Goal: Task Accomplishment & Management: Use online tool/utility

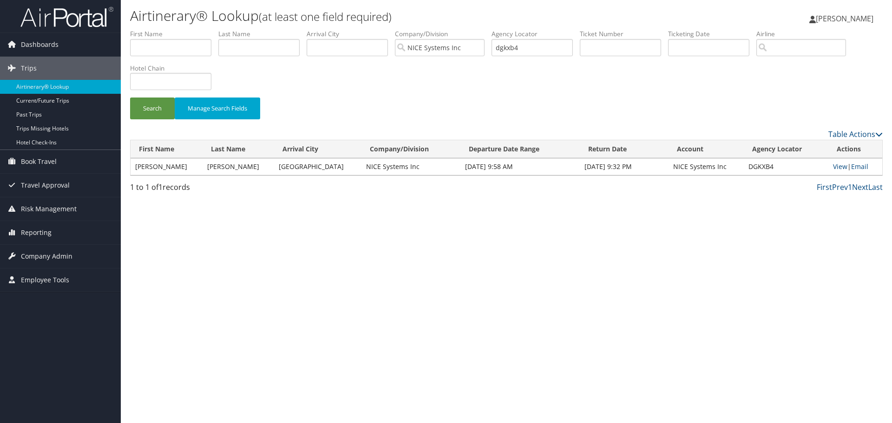
click at [172, 56] on li "First Name" at bounding box center [174, 46] width 88 height 34
click at [172, 54] on input "text" at bounding box center [170, 47] width 81 height 17
click at [300, 79] on div "Search Manage Search Fields" at bounding box center [506, 78] width 767 height 99
click at [481, 47] on input "NICE Systems Inc" at bounding box center [440, 47] width 90 height 17
click at [466, 48] on input "search" at bounding box center [440, 47] width 90 height 17
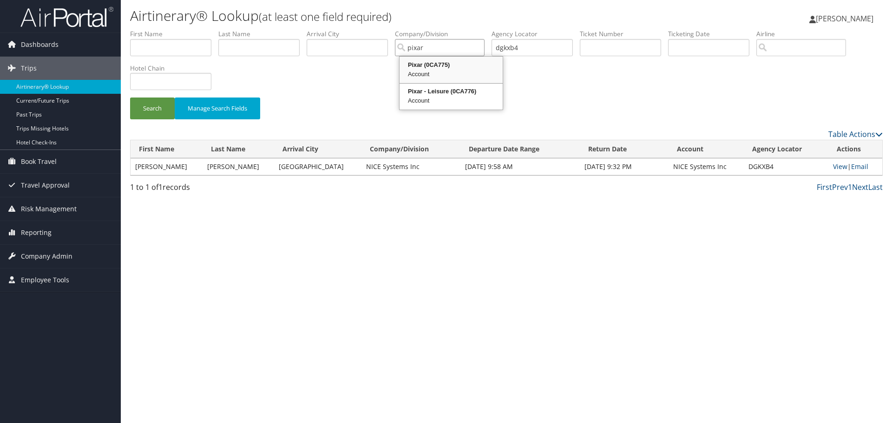
click at [445, 68] on div "Pixar (0CA775)" at bounding box center [451, 64] width 100 height 9
type input "Pixar"
click at [550, 49] on input "dgkxb4" at bounding box center [532, 47] width 81 height 17
type input "d"
type input "djqh3f"
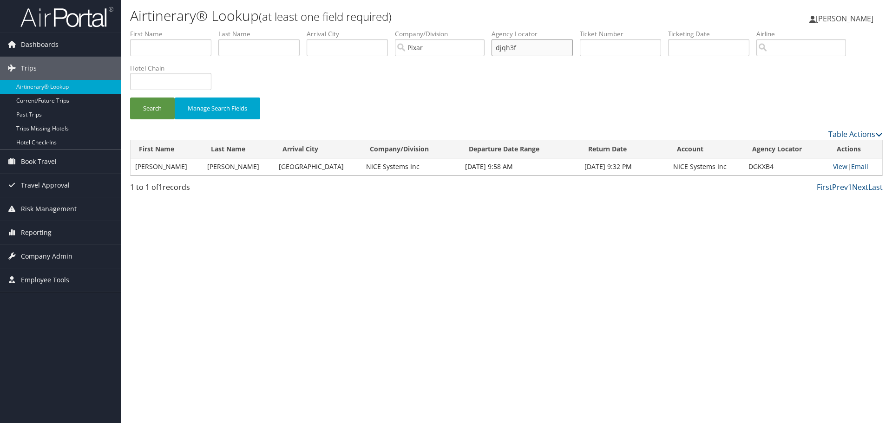
click at [130, 98] on button "Search" at bounding box center [152, 109] width 45 height 22
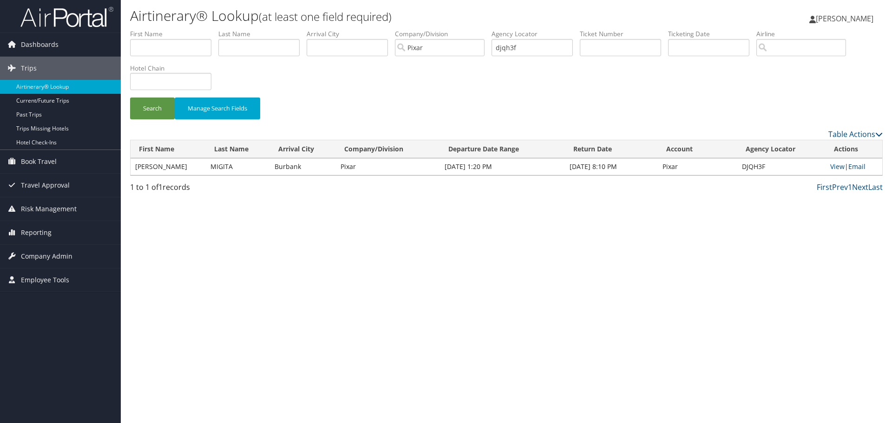
click at [856, 167] on link "Email" at bounding box center [857, 166] width 17 height 9
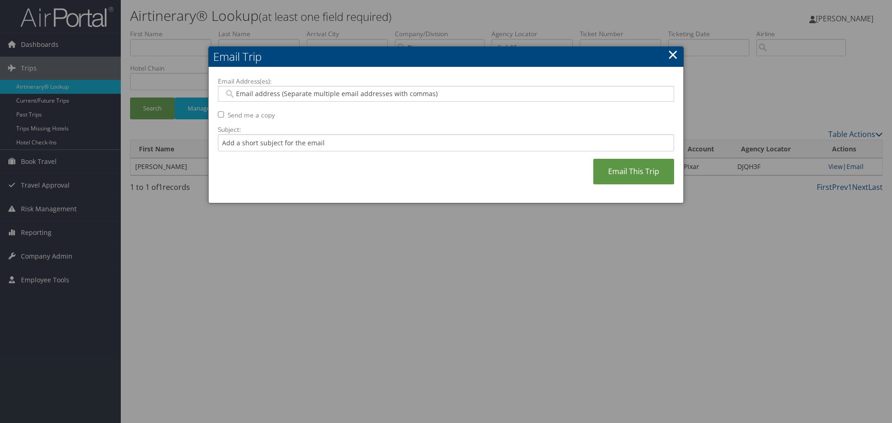
click at [266, 94] on input "Email Address(es):" at bounding box center [446, 93] width 444 height 9
paste input "[PERSON_NAME][EMAIL_ADDRESS][DOMAIN_NAME]"
type input "[PERSON_NAME][EMAIL_ADDRESS][DOMAIN_NAME]"
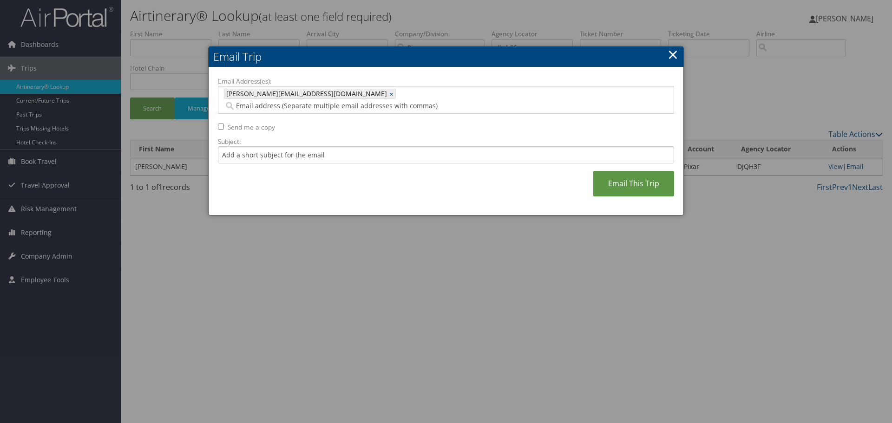
click at [221, 124] on input "Send me a copy" at bounding box center [221, 127] width 6 height 6
checkbox input "true"
click at [241, 146] on input "Subject:" at bounding box center [446, 154] width 456 height 17
type input "Here is [PERSON_NAME]'s ------- [PERSON_NAME]"
click at [638, 176] on link "Email This Trip" at bounding box center [633, 184] width 81 height 26
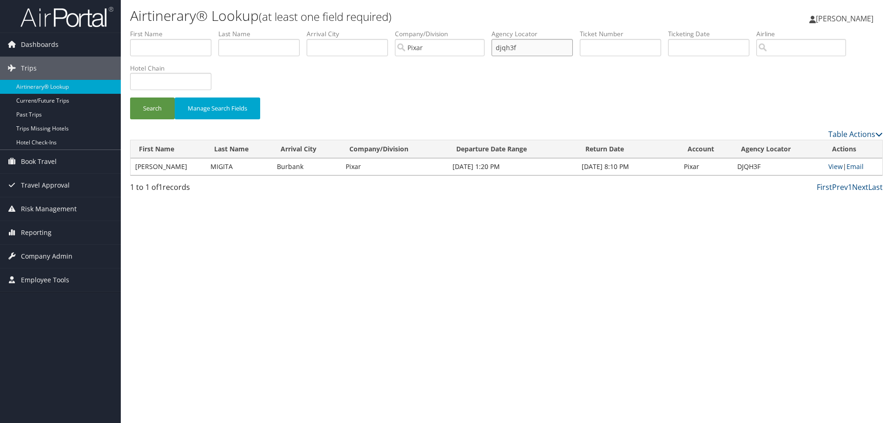
drag, startPoint x: 534, startPoint y: 47, endPoint x: 441, endPoint y: 47, distance: 92.0
click at [441, 29] on ul "First Name Last Name Departure City Arrival City Company/Division Pixar Airport…" at bounding box center [506, 29] width 753 height 0
type input "djqmrd"
click at [146, 105] on button "Search" at bounding box center [152, 109] width 45 height 22
click at [856, 166] on link "Email" at bounding box center [856, 166] width 17 height 9
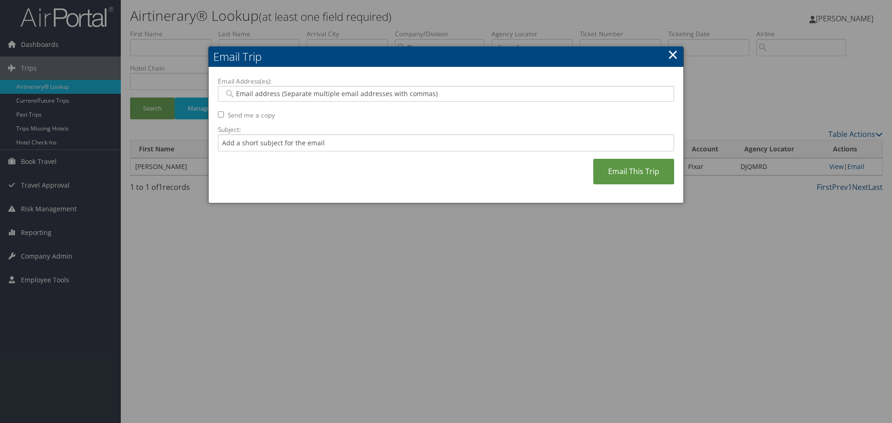
click at [251, 94] on input "Email Address(es):" at bounding box center [446, 93] width 444 height 9
paste input "[PERSON_NAME][EMAIL_ADDRESS][DOMAIN_NAME]"
type input "[PERSON_NAME][EMAIL_ADDRESS][DOMAIN_NAME]"
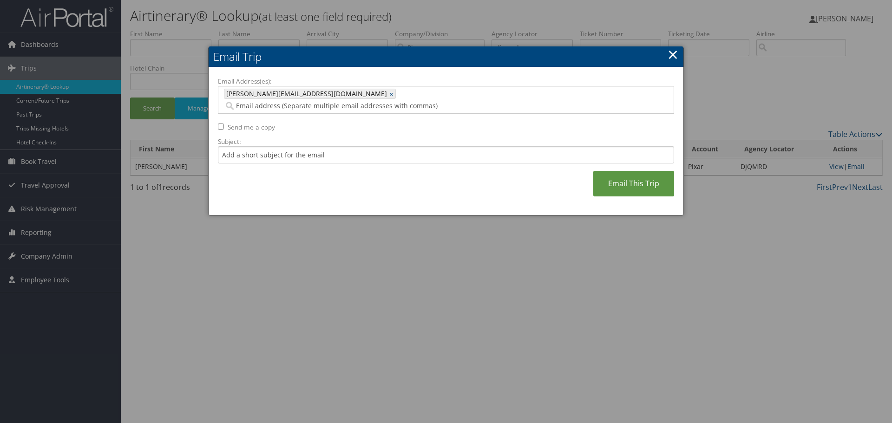
click at [222, 124] on input "Send me a copy" at bounding box center [221, 127] width 6 height 6
checkbox input "true"
click at [247, 146] on input "Subject:" at bounding box center [446, 154] width 456 height 17
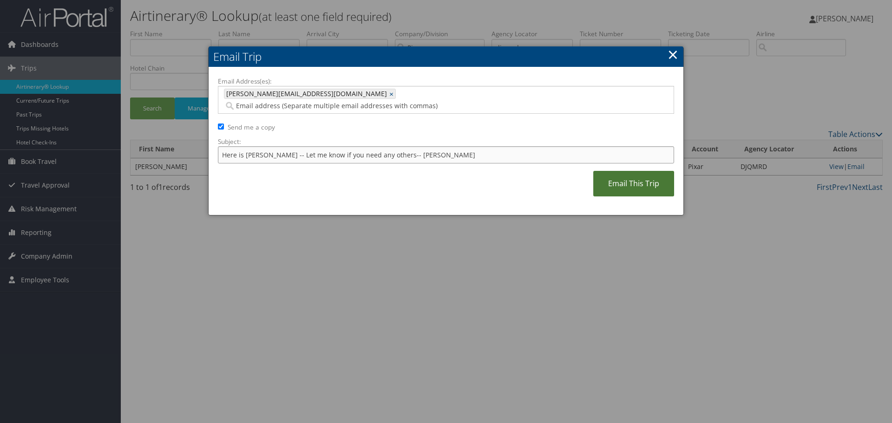
type input "Here is [PERSON_NAME] -- Let me know if you need any others-- [PERSON_NAME]"
click at [611, 174] on link "Email This Trip" at bounding box center [633, 184] width 81 height 26
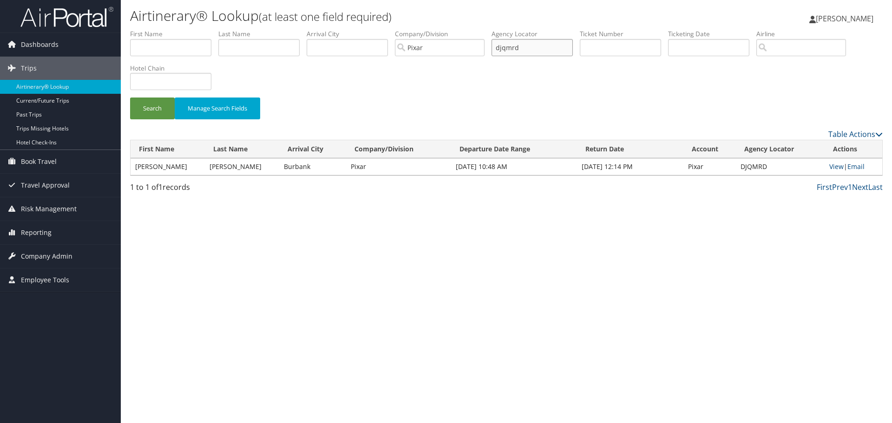
drag, startPoint x: 539, startPoint y: 48, endPoint x: 433, endPoint y: 52, distance: 105.6
click at [434, 29] on ul "First Name Last Name Departure City Arrival City Company/Division Pixar Airport…" at bounding box center [506, 29] width 753 height 0
type input "djqg4y"
click at [130, 98] on button "Search" at bounding box center [152, 109] width 45 height 22
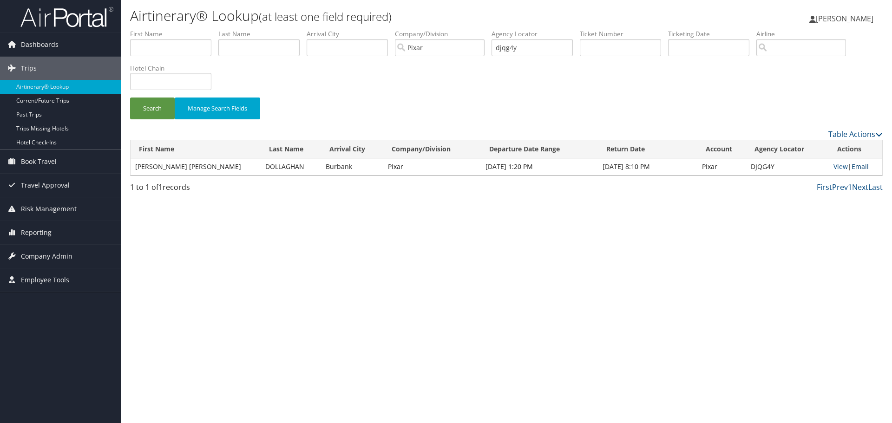
click at [860, 168] on link "Email" at bounding box center [860, 166] width 17 height 9
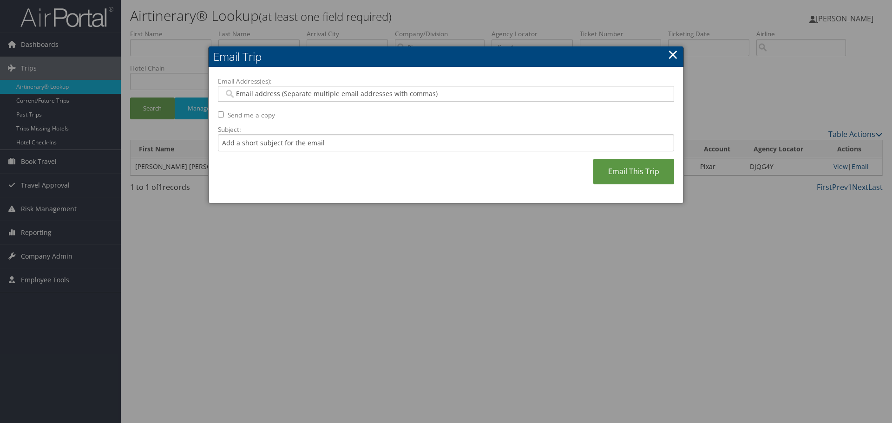
click at [298, 94] on input "Email Address(es):" at bounding box center [446, 93] width 444 height 9
paste input "[PERSON_NAME][EMAIL_ADDRESS][DOMAIN_NAME]"
type input "[PERSON_NAME][EMAIL_ADDRESS][DOMAIN_NAME]"
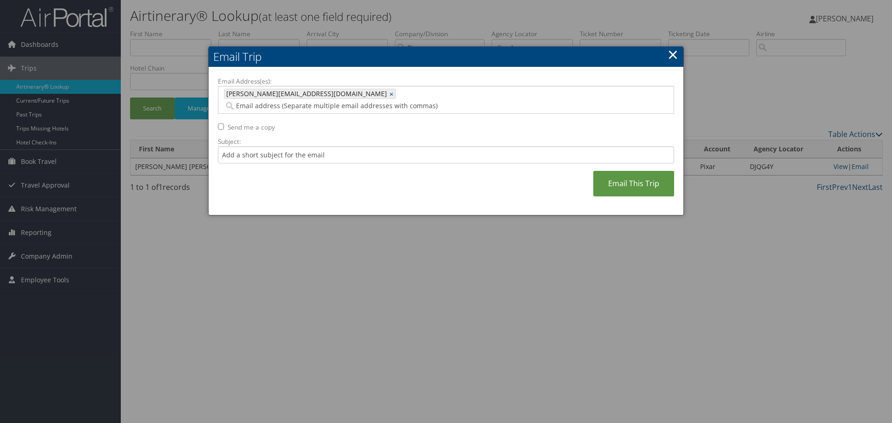
click at [223, 124] on input "Send me a copy" at bounding box center [221, 127] width 6 height 6
checkbox input "true"
click at [252, 146] on input "Subject:" at bounding box center [446, 154] width 456 height 17
type input "[PERSON_NAME]."
click at [620, 175] on link "Email This Trip" at bounding box center [633, 184] width 81 height 26
